Goal: Task Accomplishment & Management: Use online tool/utility

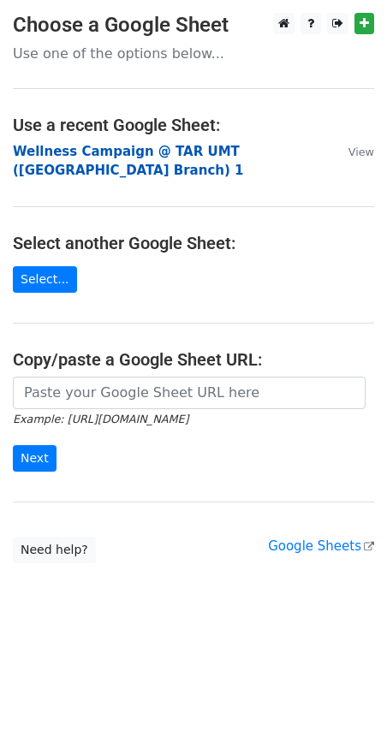
click at [153, 150] on strong "Wellness Campaign @ TAR UMT (Perak Branch) 1" at bounding box center [128, 161] width 231 height 35
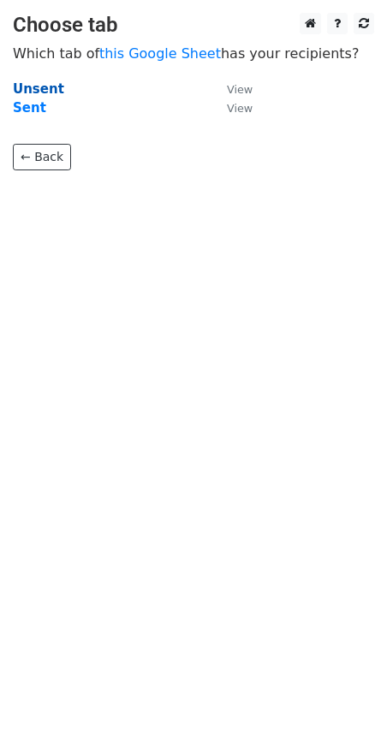
click at [33, 90] on strong "Unsent" at bounding box center [38, 88] width 51 height 15
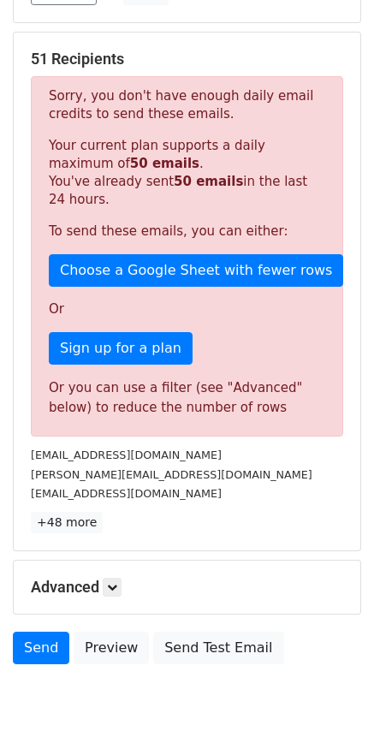
scroll to position [372, 0]
